Goal: Transaction & Acquisition: Purchase product/service

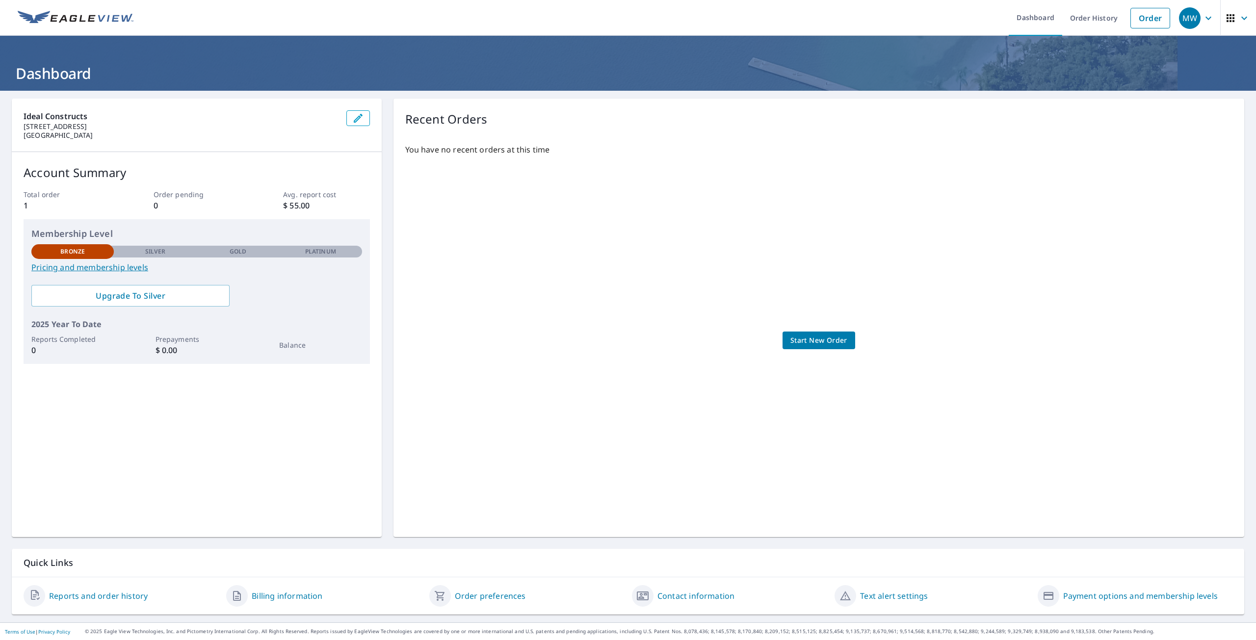
click at [801, 340] on span "Start New Order" at bounding box center [819, 341] width 57 height 12
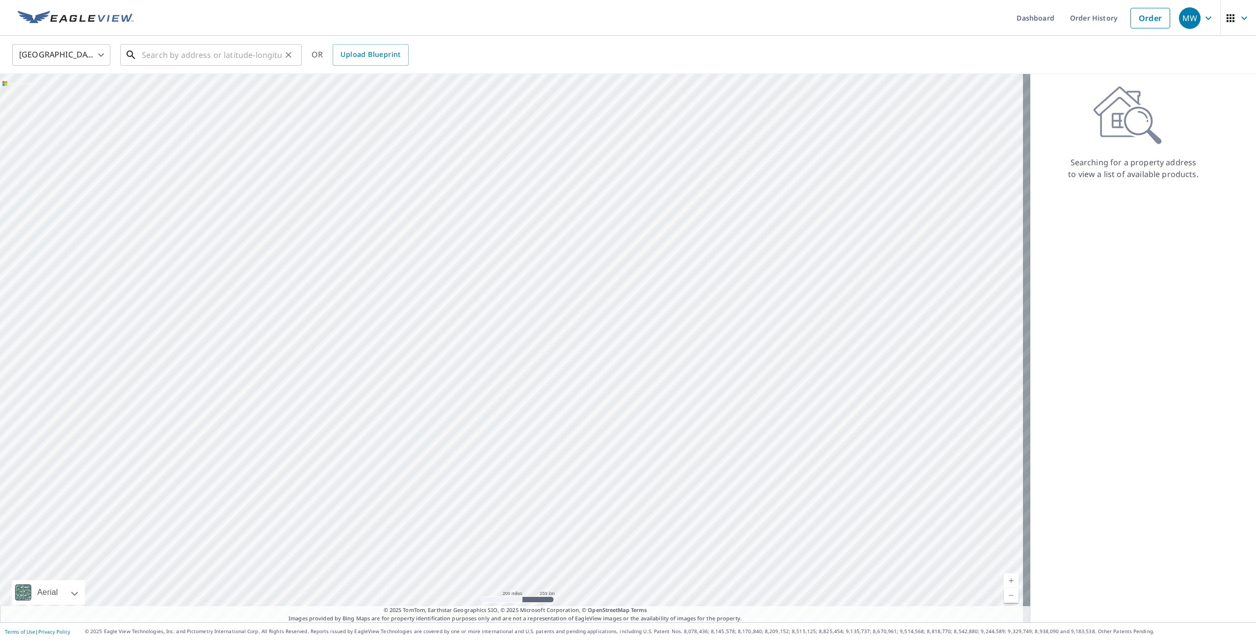
click at [256, 56] on input "text" at bounding box center [212, 54] width 140 height 27
click at [175, 84] on span "[STREET_ADDRESS]" at bounding box center [217, 84] width 154 height 12
type input "[STREET_ADDRESS]"
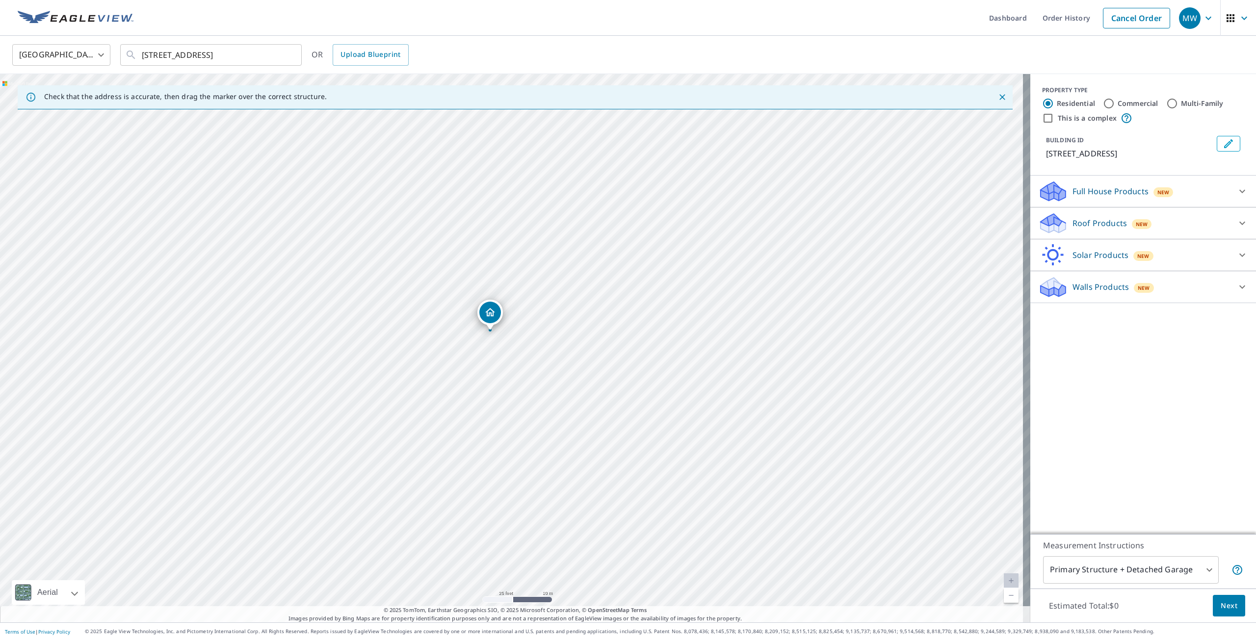
click at [1199, 570] on body "MW MW Dashboard Order History Cancel Order MW [GEOGRAPHIC_DATA] [GEOGRAPHIC_DAT…" at bounding box center [628, 320] width 1256 height 640
click at [1086, 584] on li "Primary Structure Only" at bounding box center [1124, 585] width 176 height 18
type input "2"
click at [1237, 191] on icon at bounding box center [1243, 191] width 12 height 12
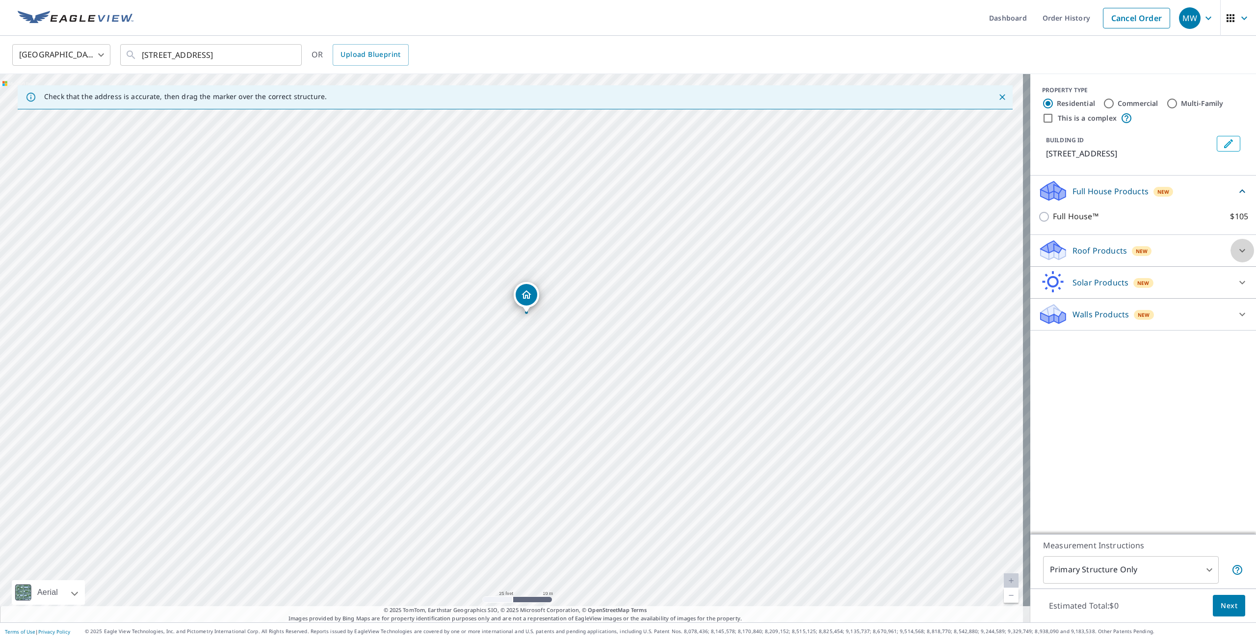
click at [1237, 253] on icon at bounding box center [1243, 251] width 12 height 12
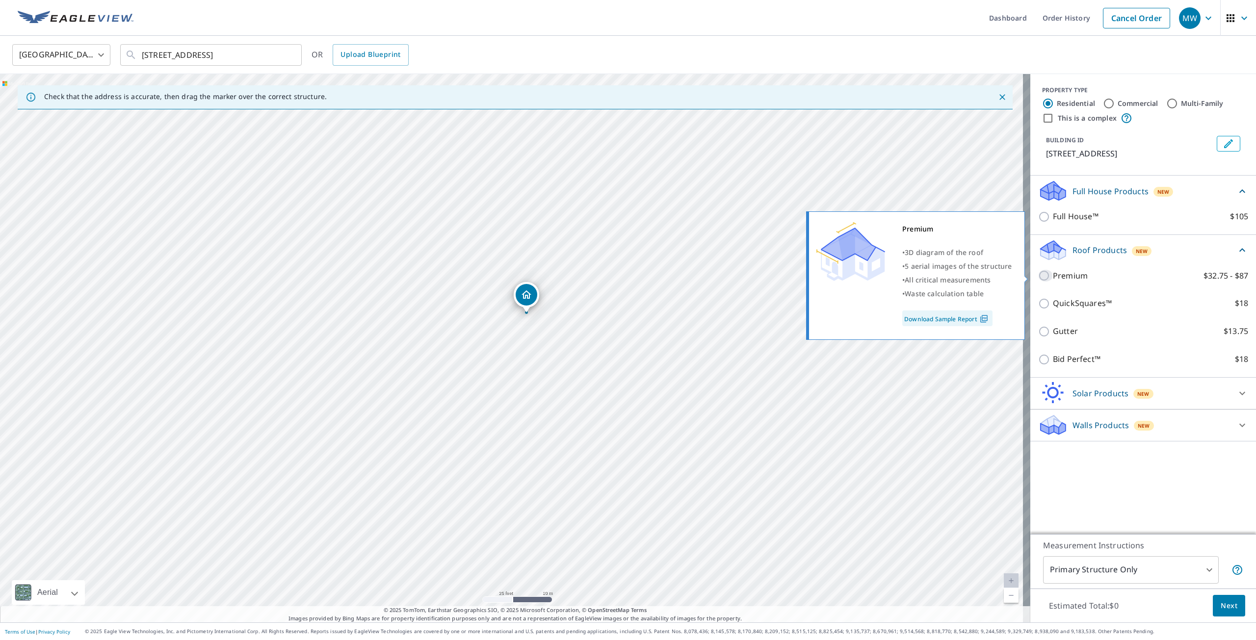
click at [1038, 277] on input "Premium $32.75 - $87" at bounding box center [1045, 276] width 15 height 12
checkbox input "true"
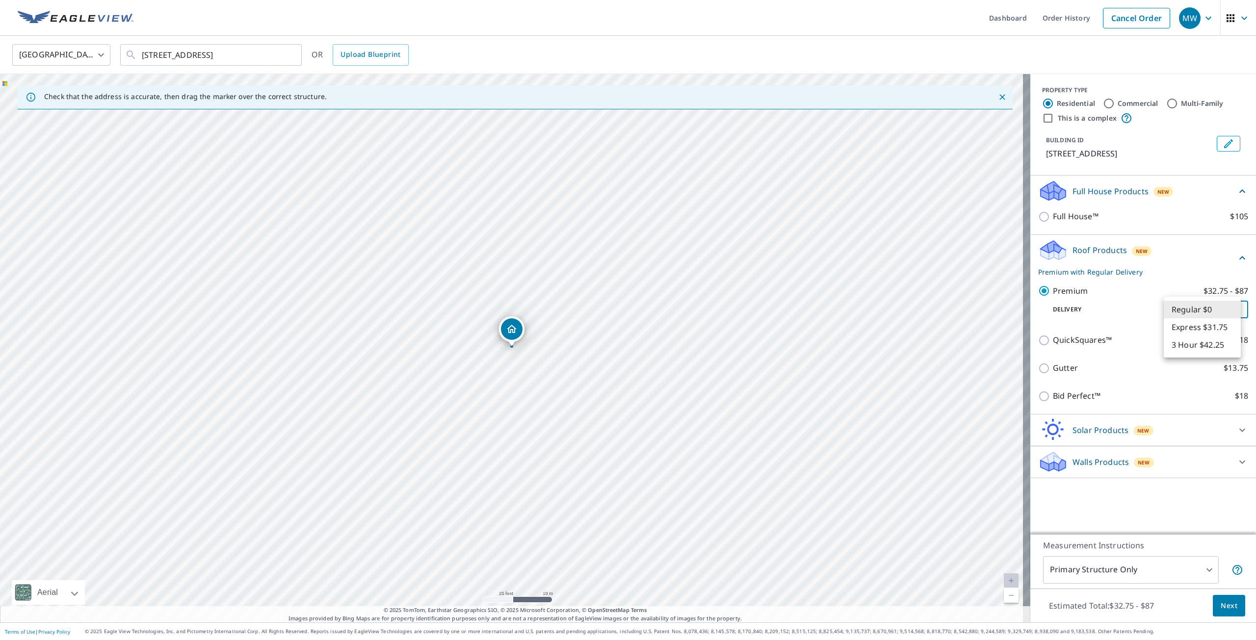
click at [1231, 310] on body "MW MW Dashboard Order History Cancel Order MW [GEOGRAPHIC_DATA] [GEOGRAPHIC_DAT…" at bounding box center [628, 320] width 1256 height 640
click at [1179, 312] on li "Regular $0" at bounding box center [1202, 310] width 77 height 18
click at [1224, 607] on span "Next" at bounding box center [1229, 606] width 17 height 12
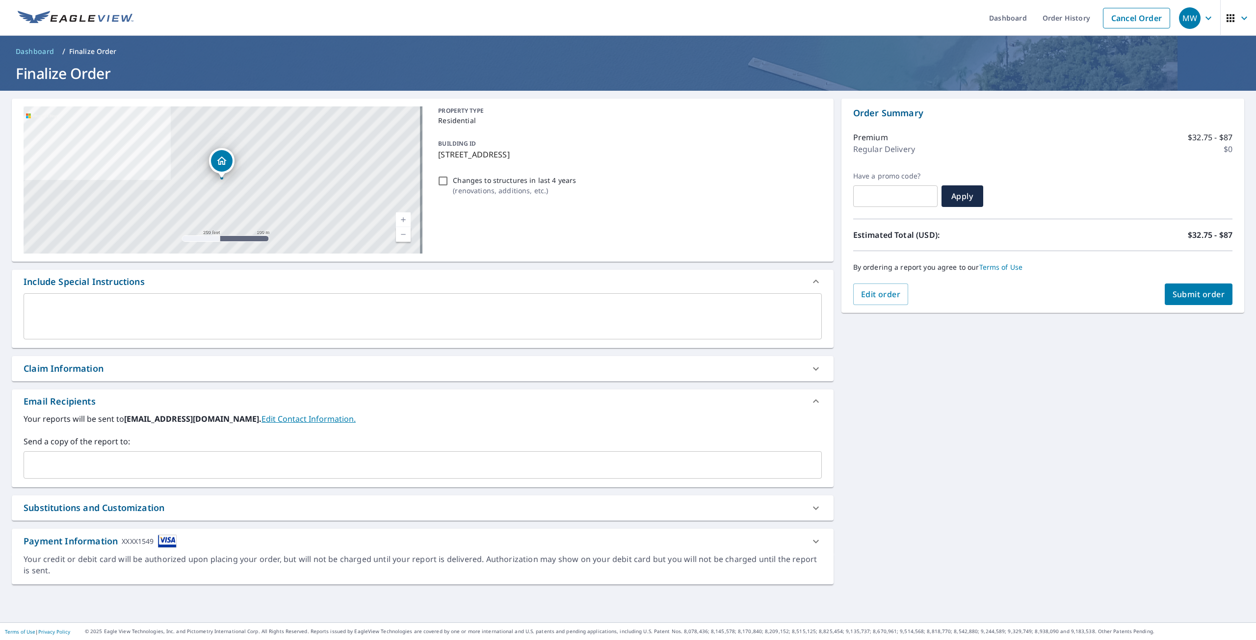
click at [810, 542] on icon at bounding box center [816, 542] width 12 height 12
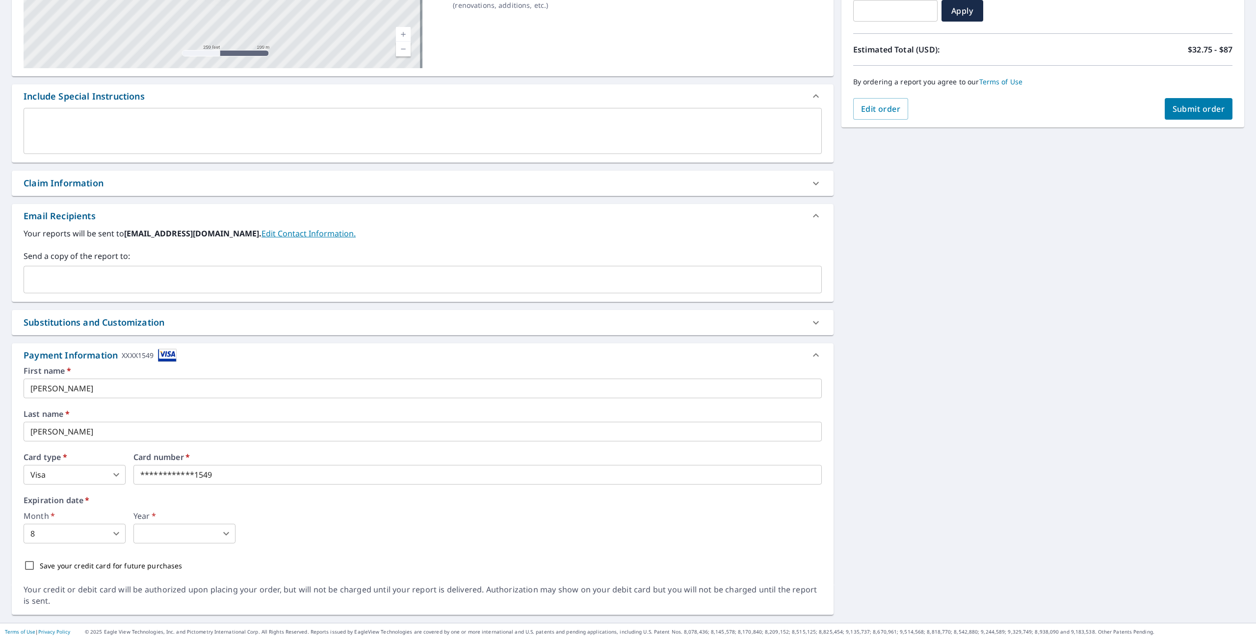
scroll to position [186, 0]
drag, startPoint x: 175, startPoint y: 473, endPoint x: 127, endPoint y: 474, distance: 48.1
click at [114, 473] on body "MW MW Dashboard Order History Cancel Order MW Dashboard / Finalize Order Finali…" at bounding box center [628, 320] width 1256 height 640
click at [116, 473] on div at bounding box center [628, 320] width 1256 height 640
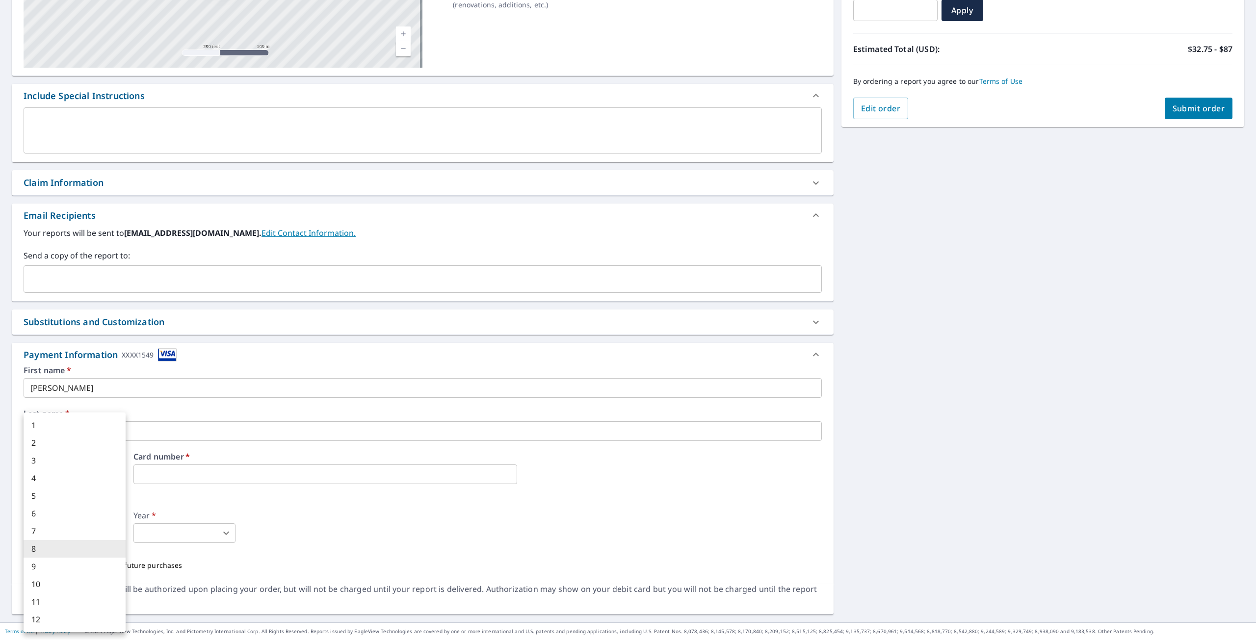
click at [115, 536] on body "MW MW Dashboard Order History Cancel Order MW Dashboard / Finalize Order Finali…" at bounding box center [628, 320] width 1256 height 640
click at [115, 536] on li "7" at bounding box center [75, 532] width 102 height 18
type input "7"
click at [113, 530] on body "MW MW Dashboard Order History Cancel Order MW Dashboard / Finalize Order Finali…" at bounding box center [628, 320] width 1256 height 640
click at [235, 540] on div at bounding box center [628, 320] width 1256 height 640
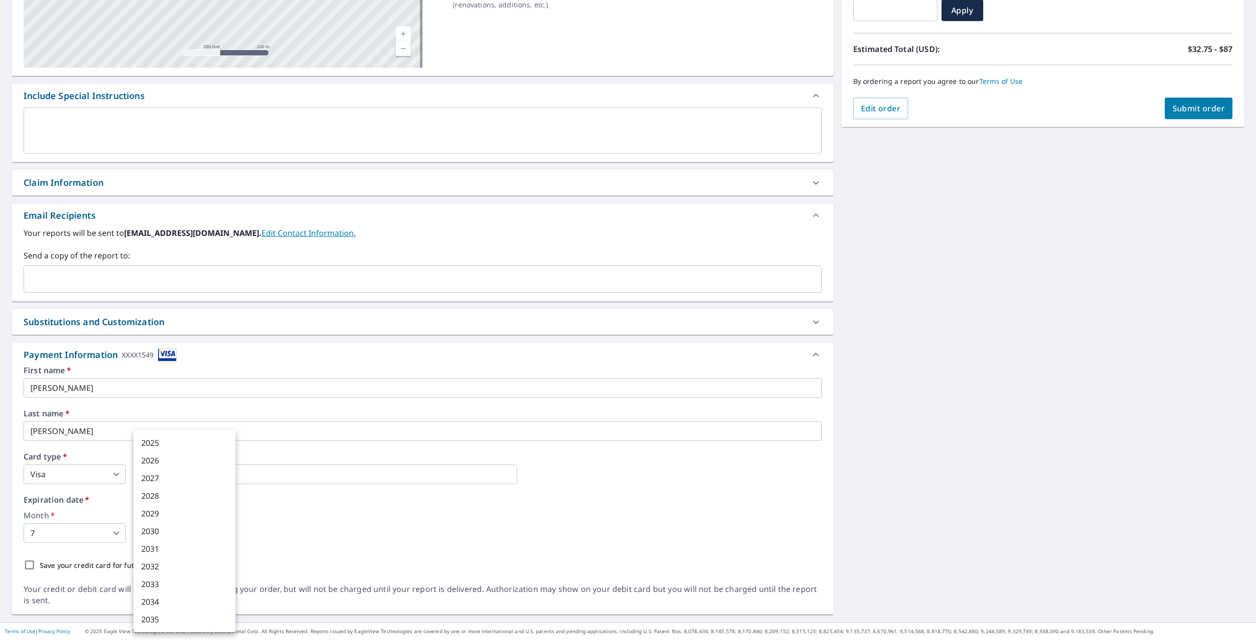
click at [230, 532] on body "MW MW Dashboard Order History Cancel Order MW Dashboard / Finalize Order Finali…" at bounding box center [628, 320] width 1256 height 640
click at [155, 514] on li "2029" at bounding box center [184, 514] width 102 height 18
type input "2029"
click at [811, 183] on icon at bounding box center [816, 183] width 12 height 12
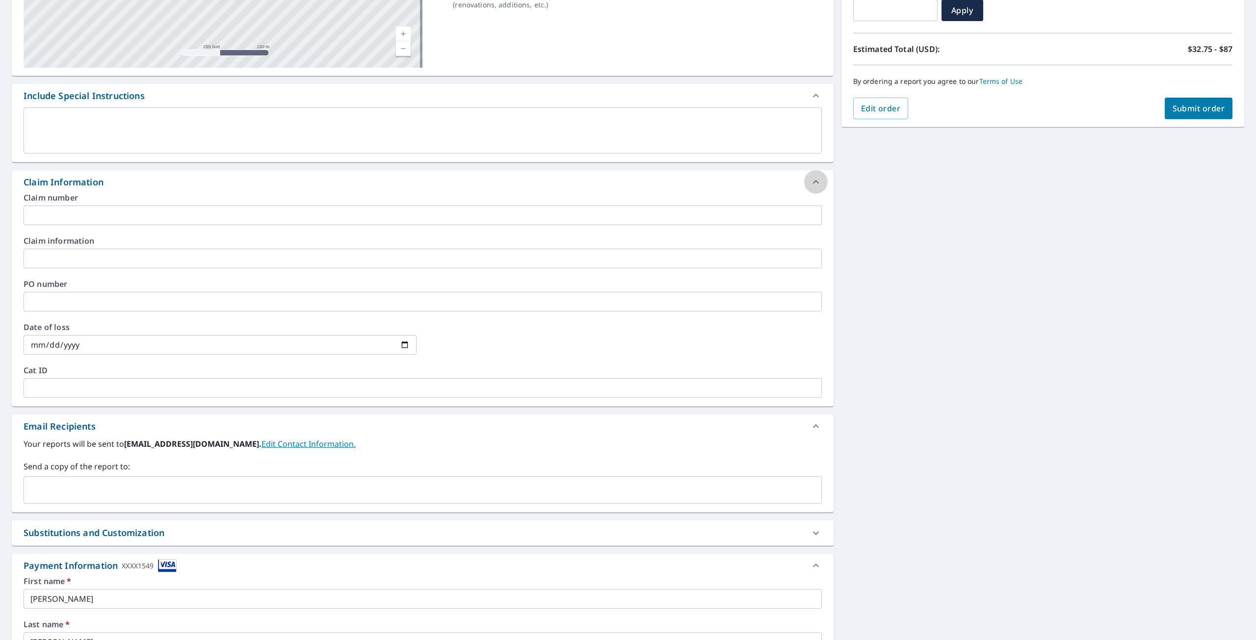
click at [811, 183] on icon at bounding box center [816, 182] width 12 height 12
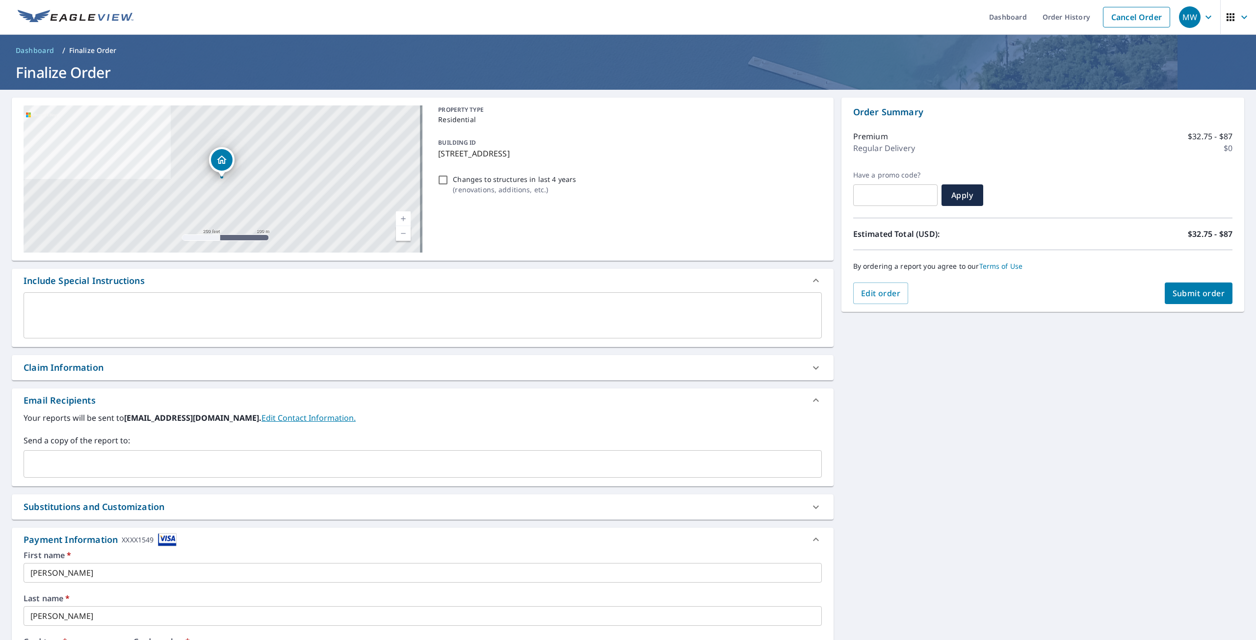
scroll to position [0, 0]
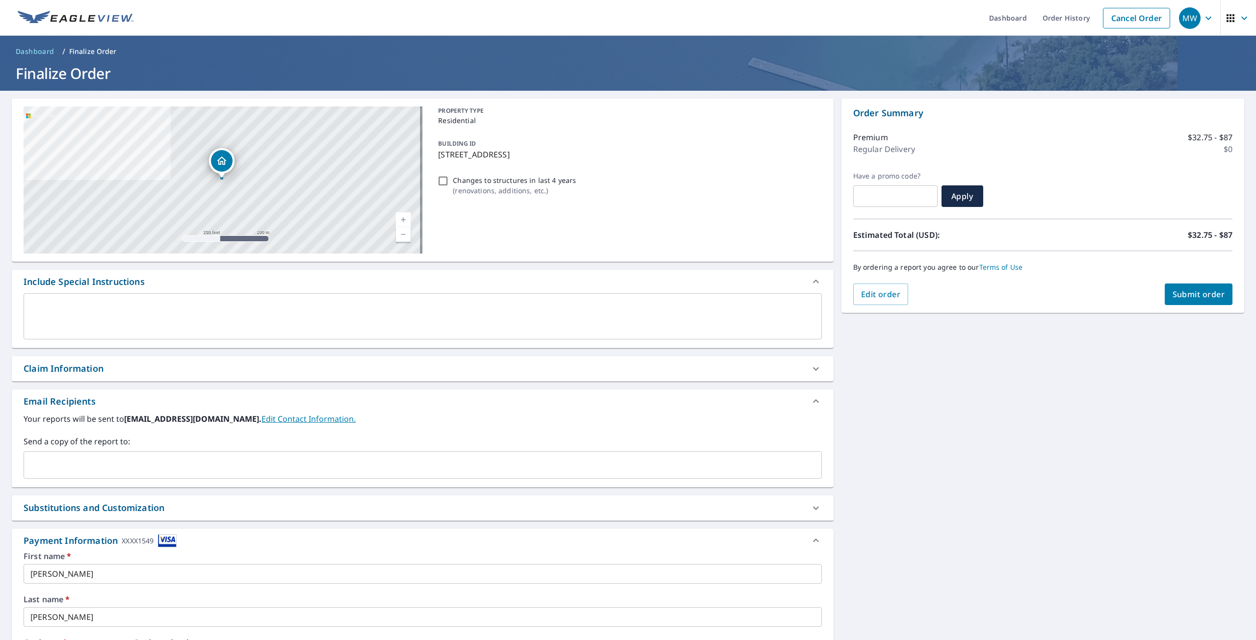
click at [441, 183] on input "Changes to structures in last 4 years ( renovations, additions, etc. )" at bounding box center [443, 181] width 12 height 12
checkbox input "false"
click at [1179, 295] on span "Submit order" at bounding box center [1199, 294] width 53 height 11
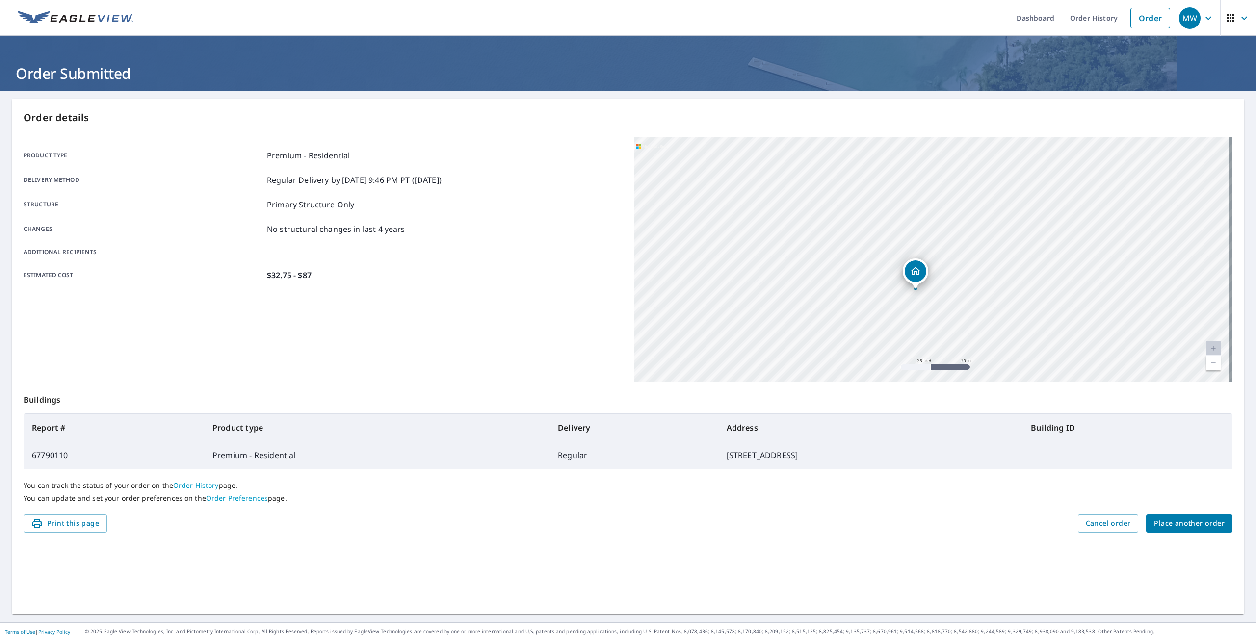
drag, startPoint x: 981, startPoint y: 287, endPoint x: 939, endPoint y: 252, distance: 55.0
click at [939, 252] on div "[STREET_ADDRESS]" at bounding box center [933, 259] width 599 height 245
click at [928, 261] on div "[STREET_ADDRESS]" at bounding box center [933, 259] width 599 height 245
click at [928, 269] on div "[STREET_ADDRESS]" at bounding box center [933, 259] width 599 height 245
click at [935, 266] on div "[STREET_ADDRESS]" at bounding box center [933, 259] width 599 height 245
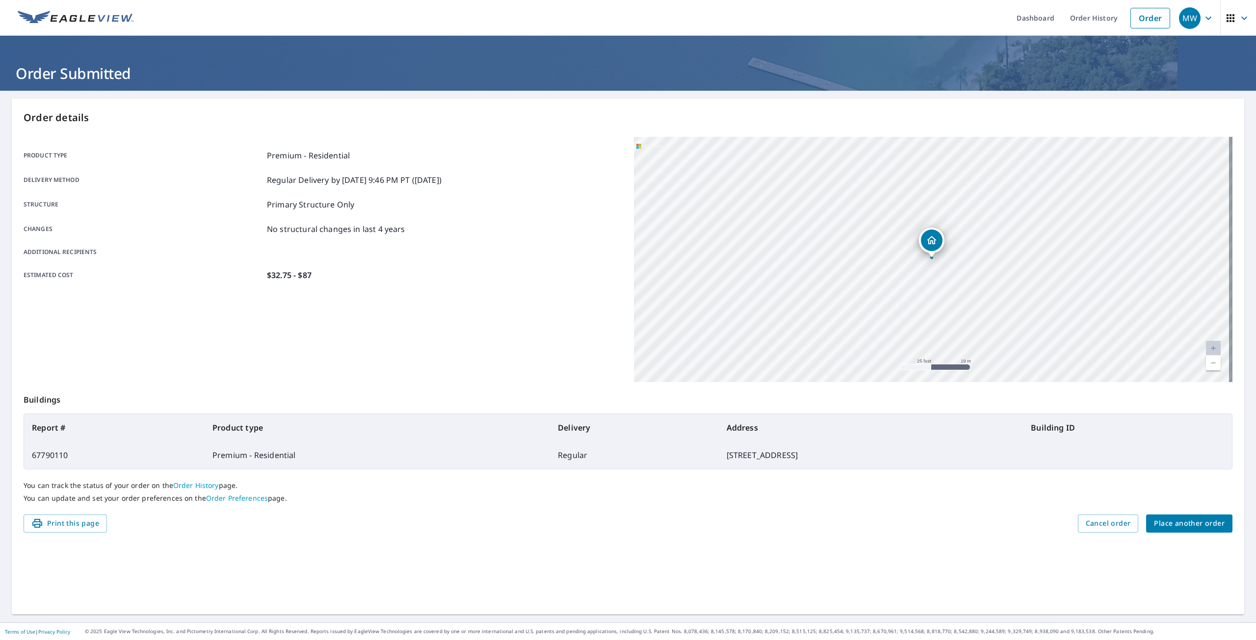
click at [925, 254] on div "Dropped pin, building 1, Residential property, 2904 Blacksmith Ct Grand Prairie…" at bounding box center [931, 253] width 13 height 10
click at [909, 268] on div "[STREET_ADDRESS]" at bounding box center [933, 259] width 599 height 245
click at [1101, 22] on link "Order History" at bounding box center [1093, 18] width 63 height 36
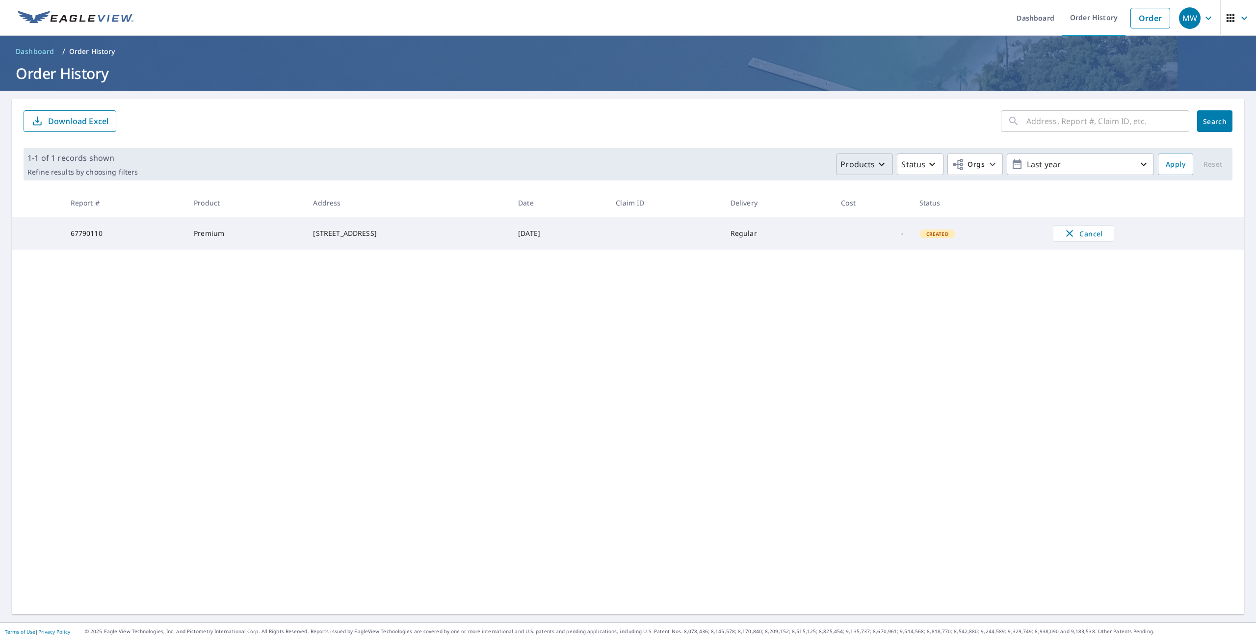
click at [876, 164] on icon "button" at bounding box center [882, 164] width 12 height 12
click at [876, 163] on icon "button" at bounding box center [882, 164] width 12 height 12
click at [1022, 16] on link "Dashboard" at bounding box center [1035, 18] width 53 height 36
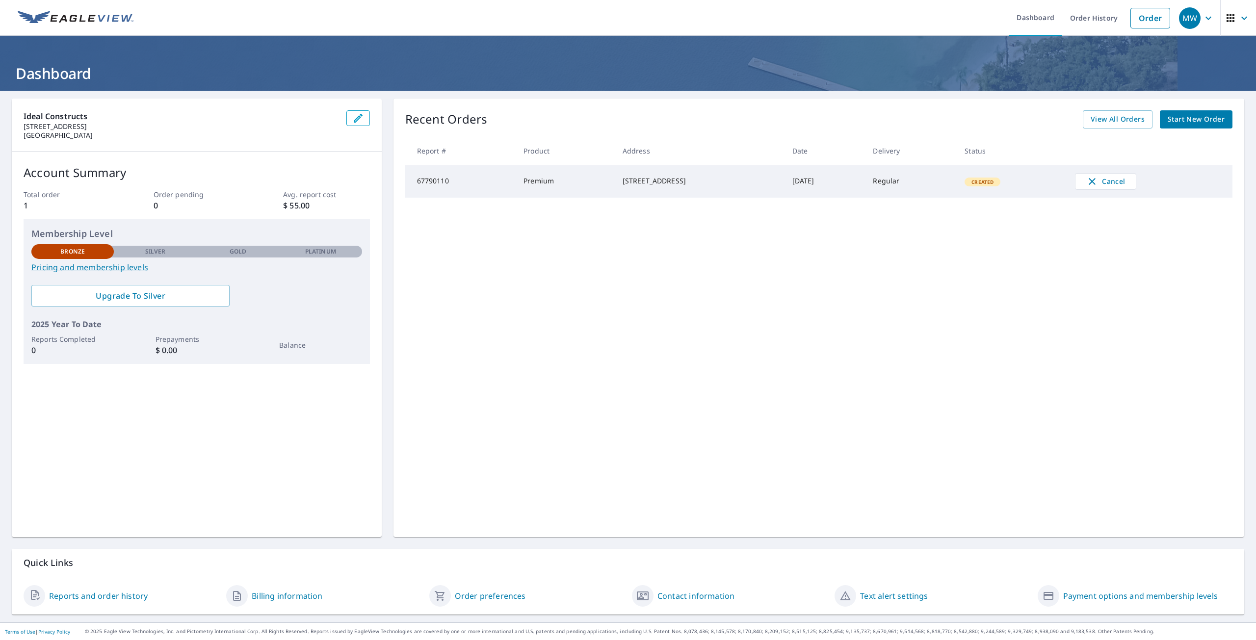
click at [623, 183] on div "[STREET_ADDRESS]" at bounding box center [700, 181] width 154 height 10
click at [1102, 119] on span "View All Orders" at bounding box center [1118, 119] width 54 height 12
